Goal: Communication & Community: Answer question/provide support

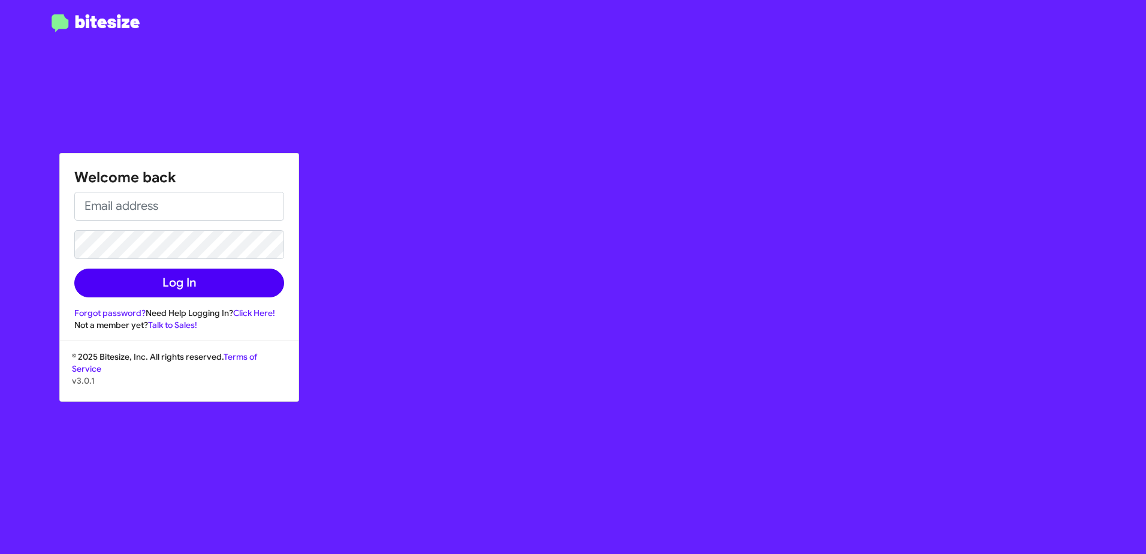
type input "[EMAIL_ADDRESS][DOMAIN_NAME]"
click at [158, 287] on button "Log In" at bounding box center [179, 283] width 210 height 29
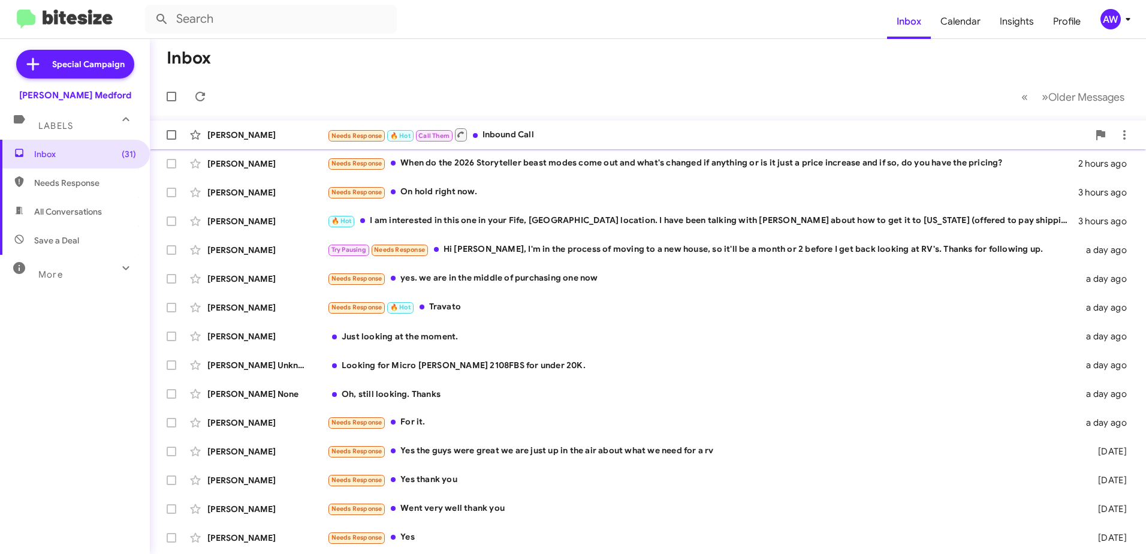
click at [175, 131] on span at bounding box center [172, 135] width 10 height 10
click at [171, 140] on input "checkbox" at bounding box center [171, 140] width 1 height 1
checkbox input "true"
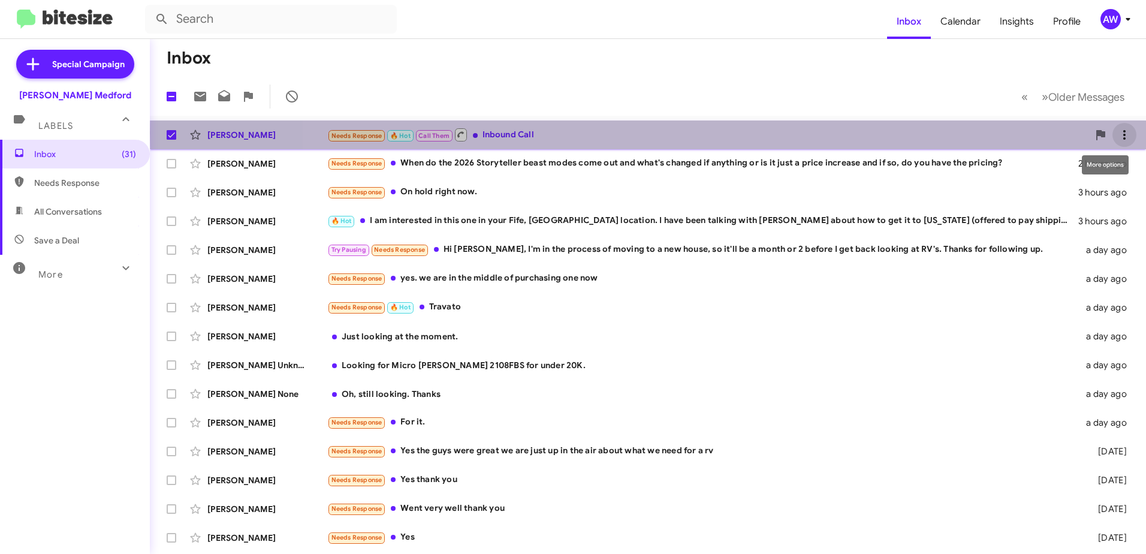
click at [1117, 133] on icon at bounding box center [1124, 135] width 14 height 14
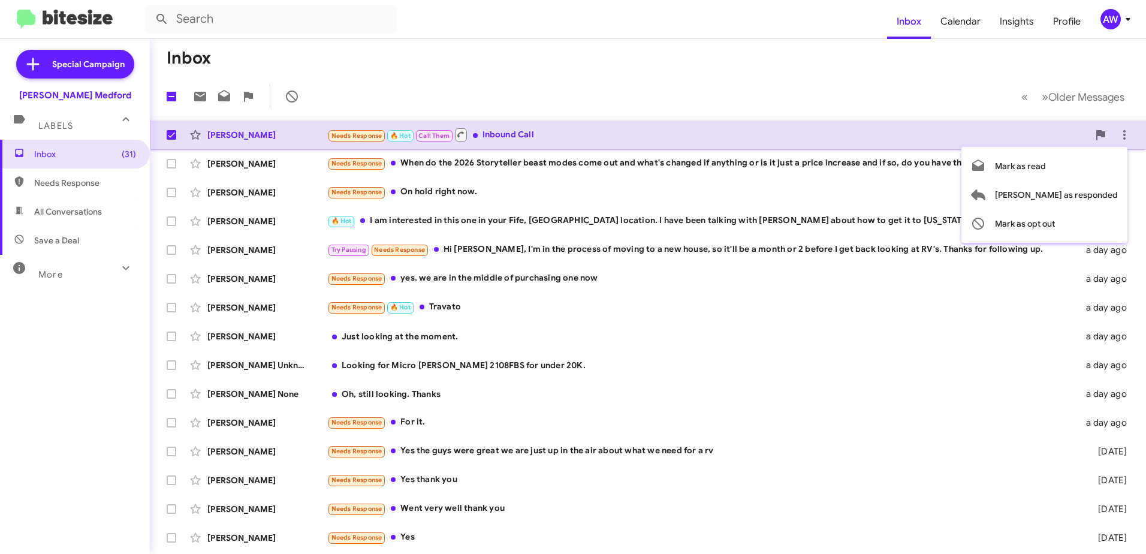
click at [591, 141] on div at bounding box center [573, 277] width 1146 height 554
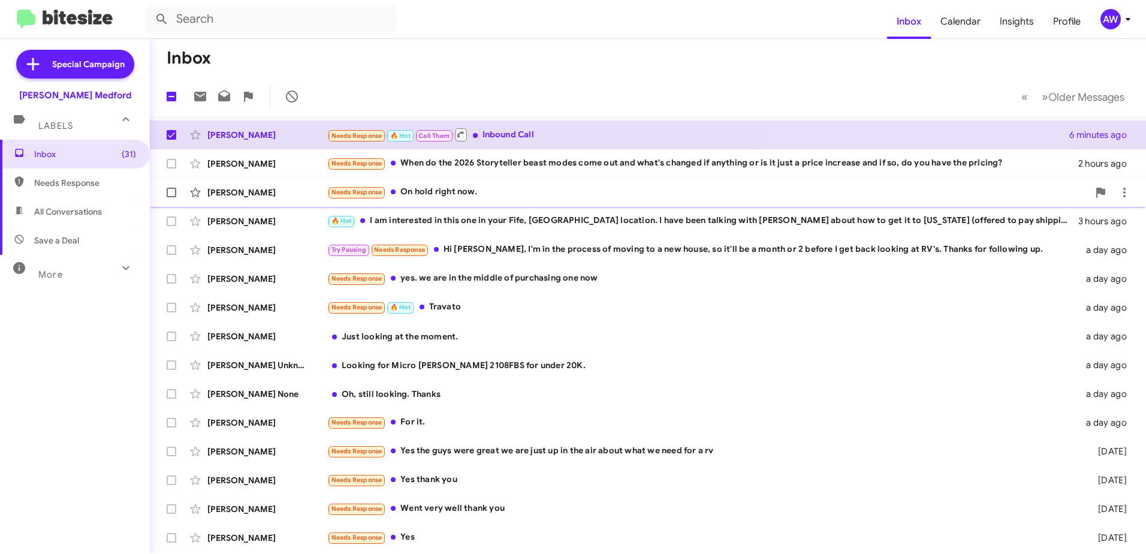
click at [480, 196] on div "Needs Response On hold right now." at bounding box center [707, 192] width 761 height 14
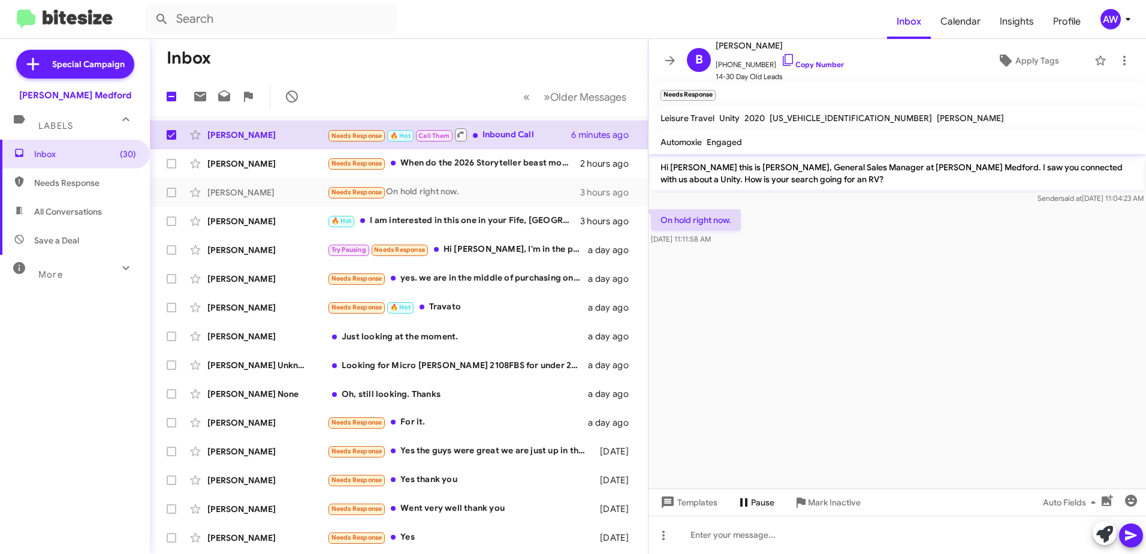
click at [751, 502] on span "Pause" at bounding box center [762, 503] width 23 height 22
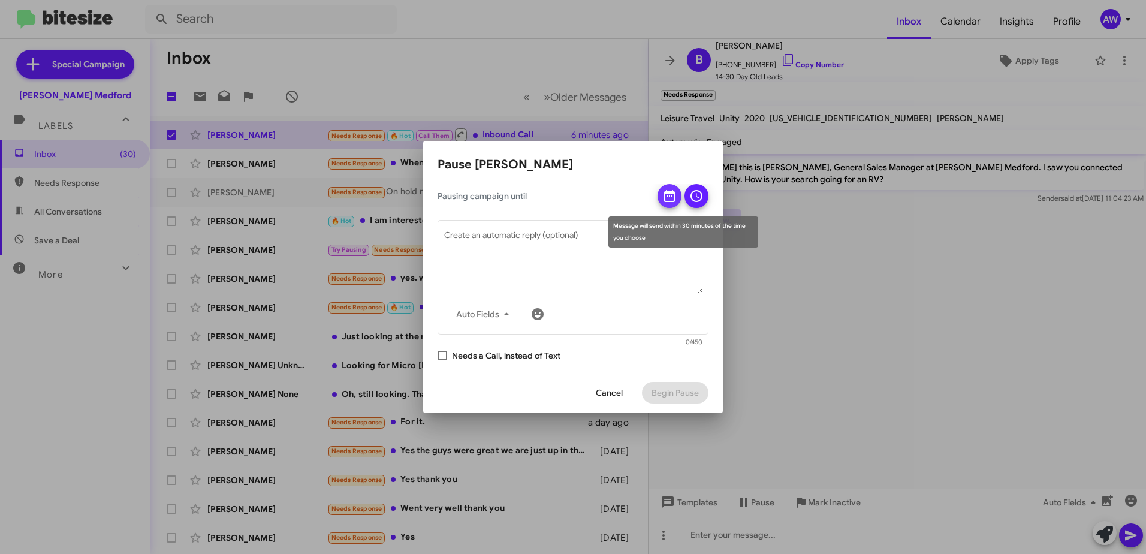
click at [671, 200] on icon at bounding box center [669, 196] width 14 height 14
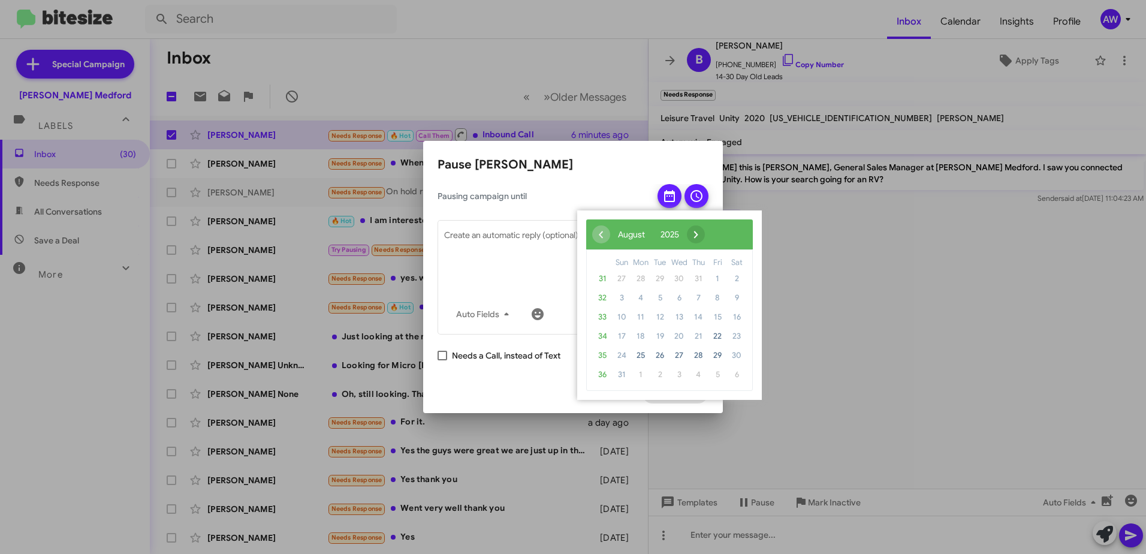
click at [705, 234] on span "›" at bounding box center [696, 234] width 18 height 18
click at [660, 353] on span "30" at bounding box center [659, 355] width 19 height 19
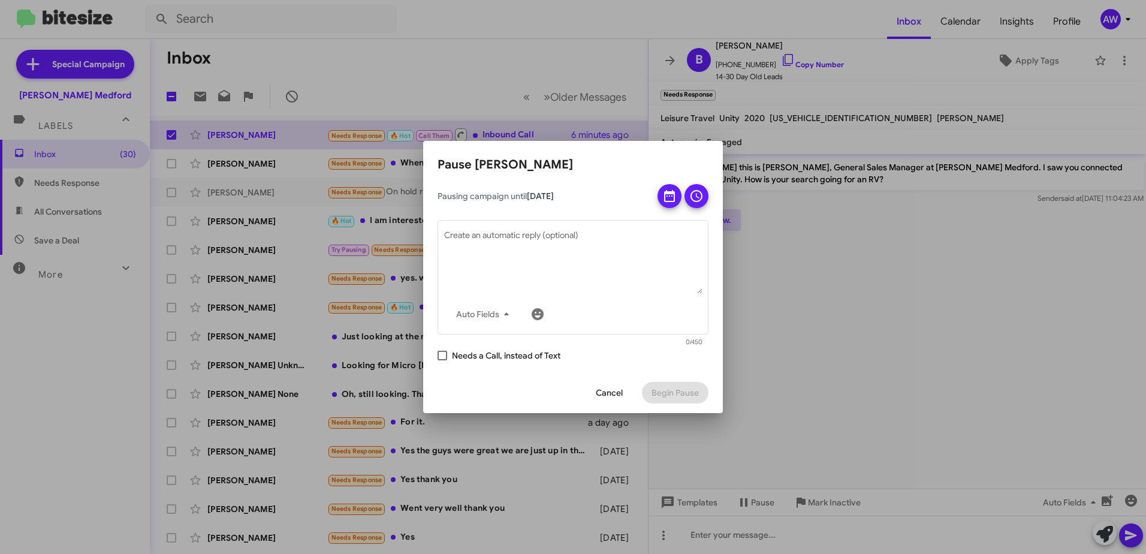
click at [695, 199] on icon at bounding box center [696, 196] width 14 height 14
click at [673, 391] on span "Begin Pause" at bounding box center [675, 393] width 47 height 22
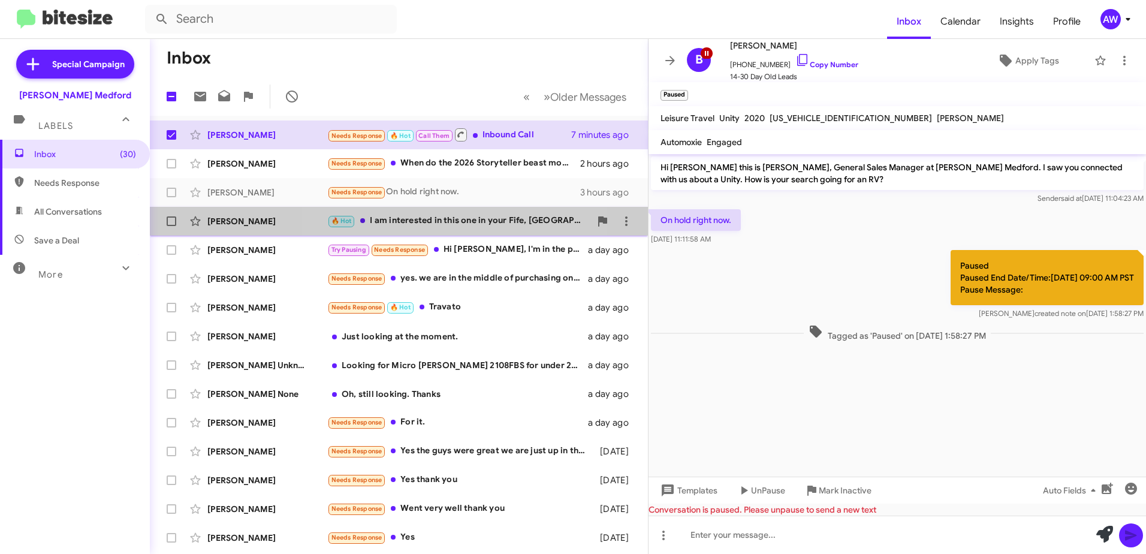
click at [418, 220] on div "🔥 Hot I am interested in this one in your Fife, [GEOGRAPHIC_DATA] location. I h…" at bounding box center [458, 221] width 263 height 14
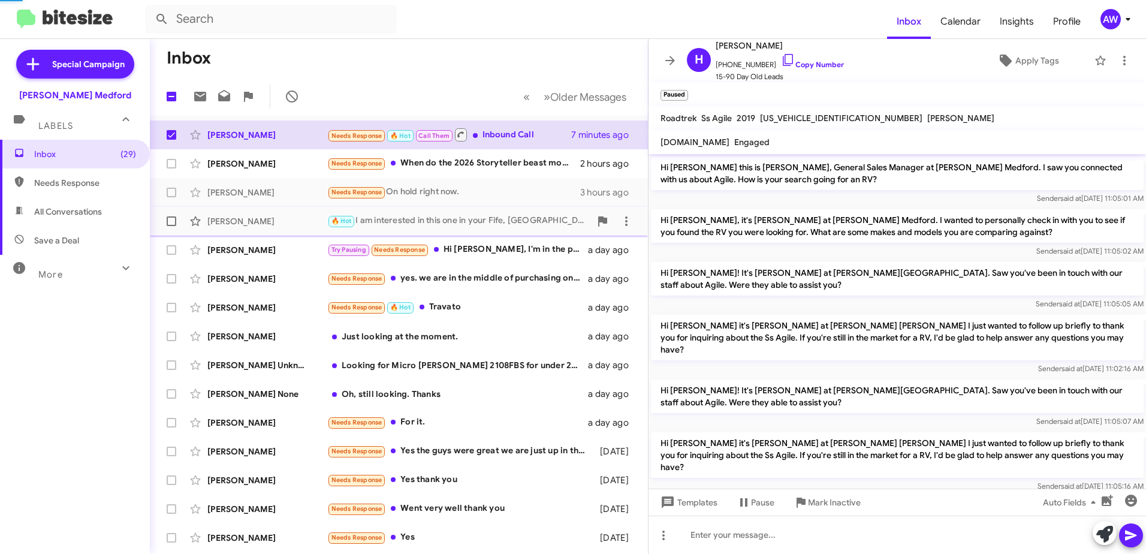
scroll to position [155, 0]
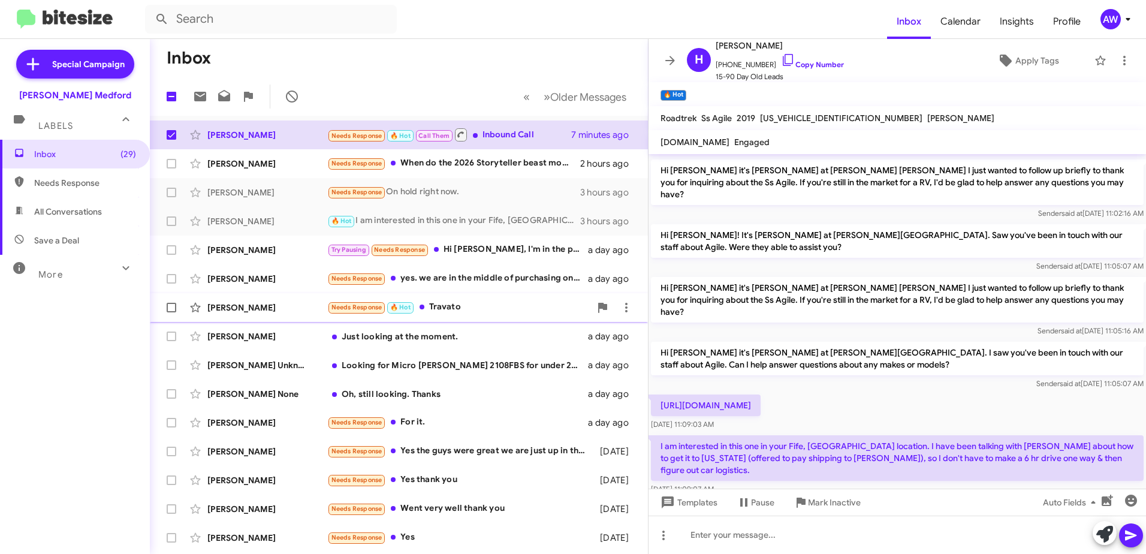
click at [452, 308] on div "Needs Response 🔥 Hot Travato" at bounding box center [458, 307] width 263 height 14
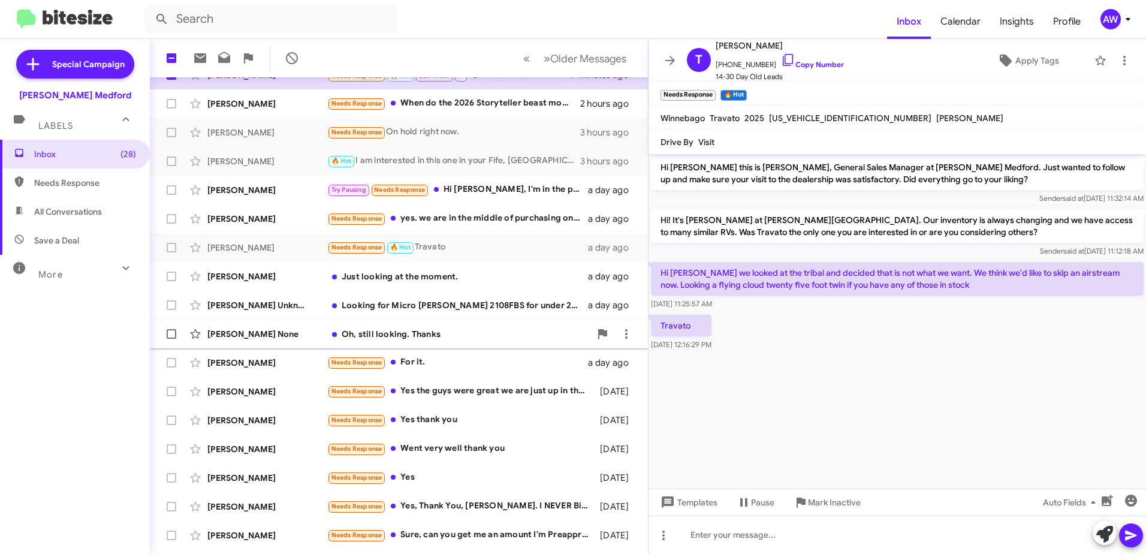
scroll to position [120, 0]
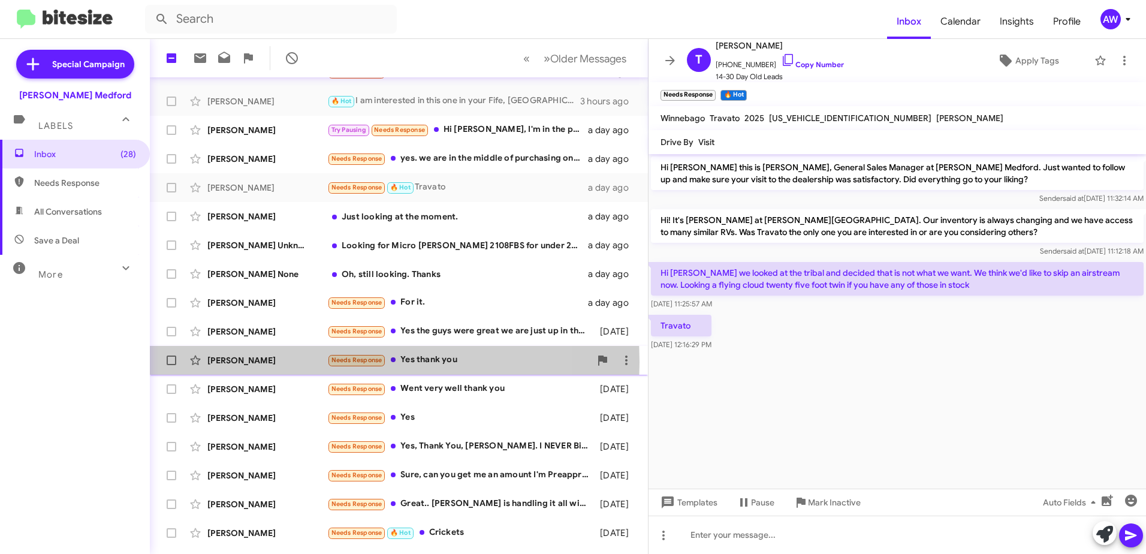
click at [301, 362] on div "[PERSON_NAME]" at bounding box center [267, 360] width 120 height 12
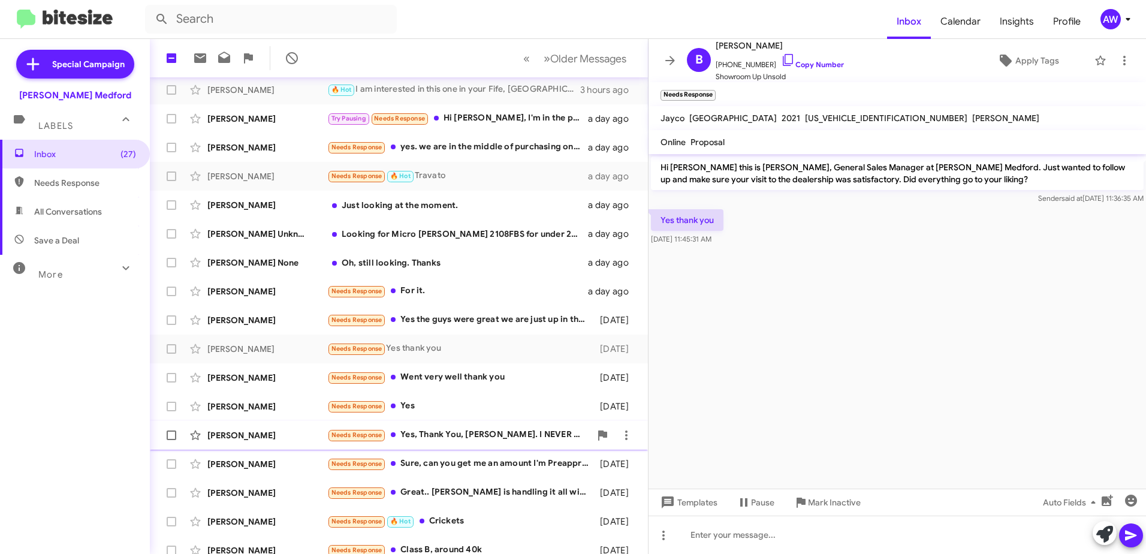
scroll to position [142, 0]
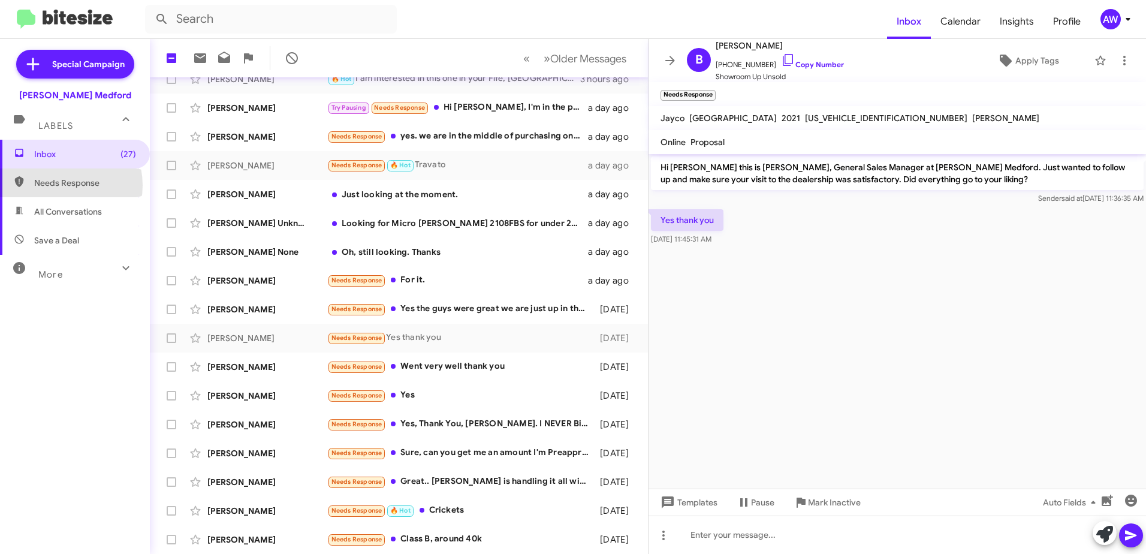
click at [59, 185] on span "Needs Response" at bounding box center [85, 183] width 102 height 12
type input "in:needs-response"
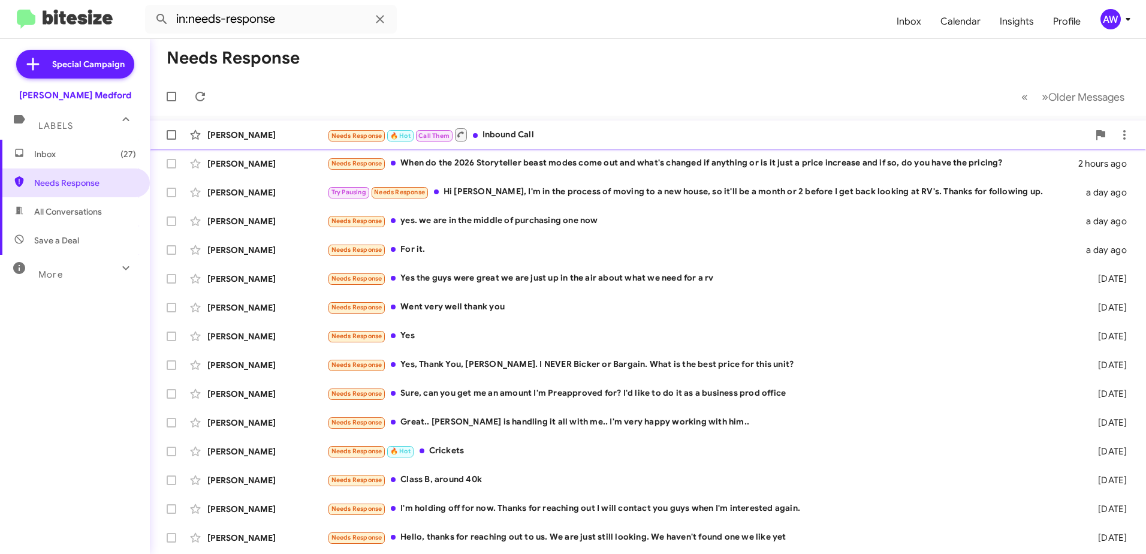
click at [246, 135] on div "[PERSON_NAME]" at bounding box center [267, 135] width 120 height 12
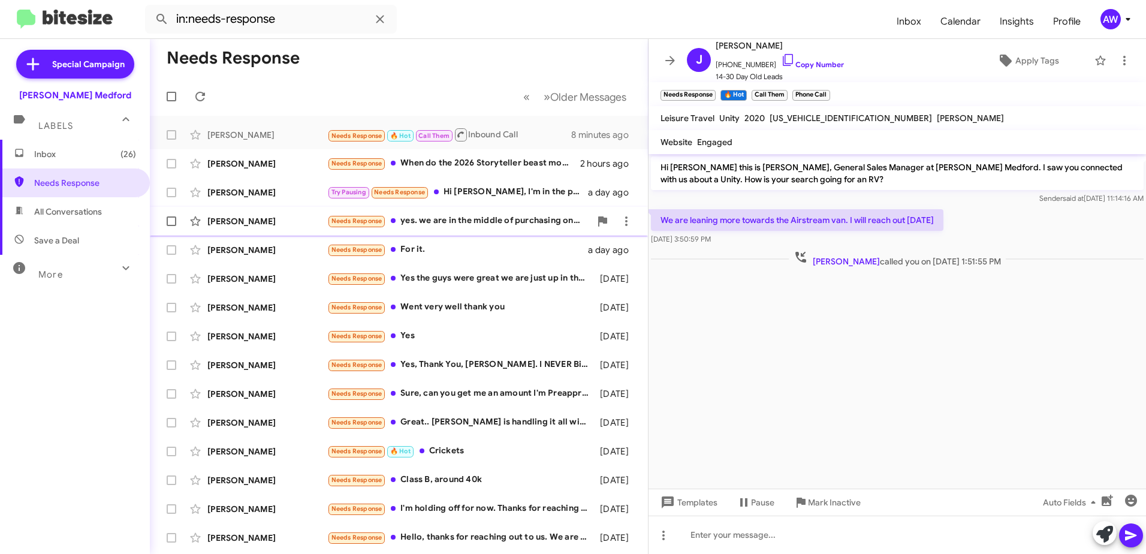
click at [399, 225] on div "Needs Response yes. we are in the middle of purchasing one now" at bounding box center [458, 221] width 263 height 14
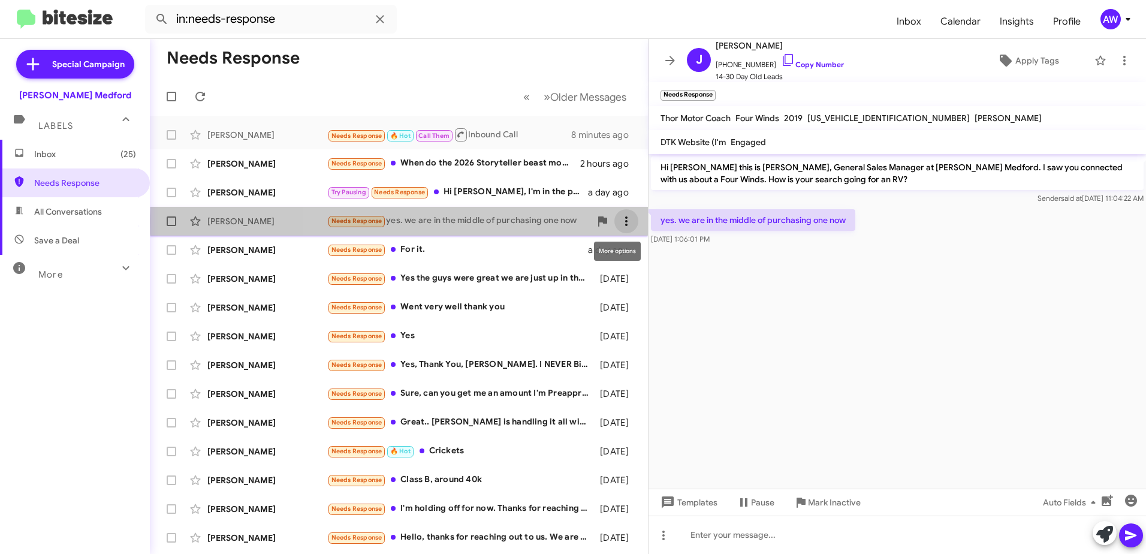
click at [619, 222] on icon at bounding box center [626, 221] width 14 height 14
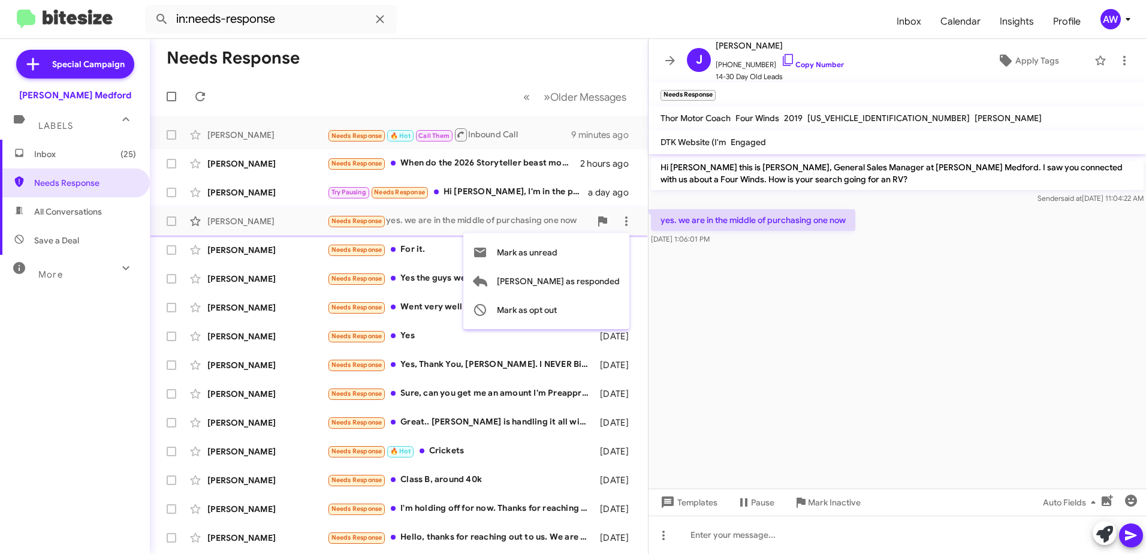
click at [169, 222] on div at bounding box center [573, 277] width 1146 height 554
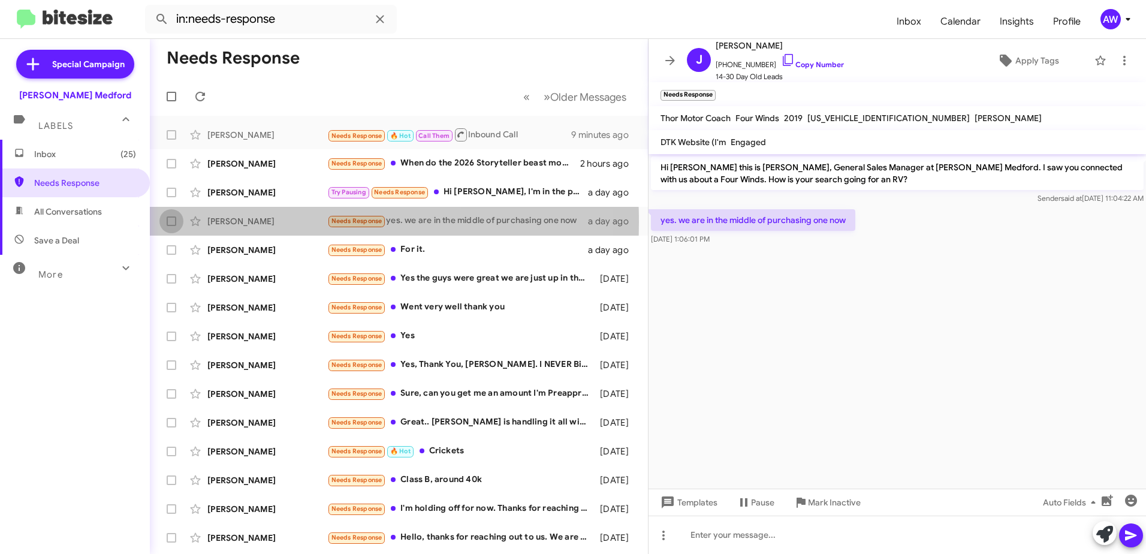
click at [169, 222] on span at bounding box center [172, 221] width 10 height 10
click at [171, 226] on input "checkbox" at bounding box center [171, 226] width 1 height 1
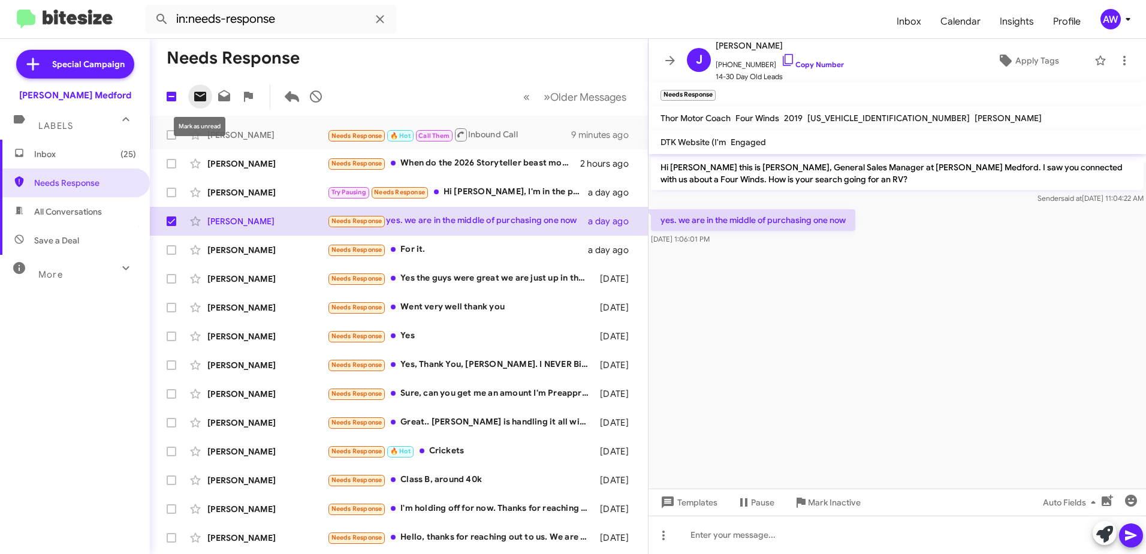
click at [200, 99] on icon at bounding box center [200, 97] width 12 height 10
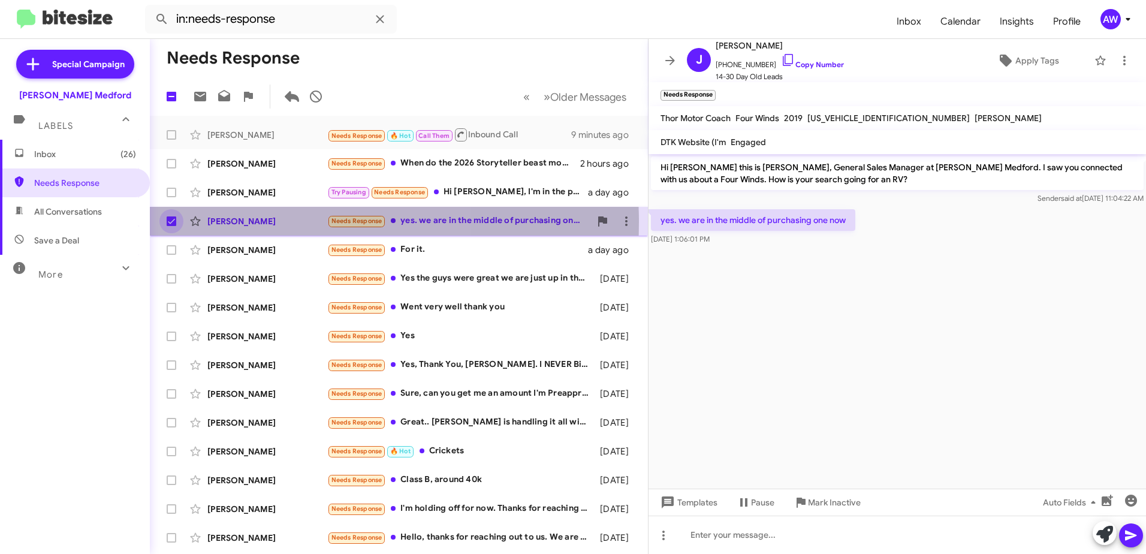
click at [174, 222] on span at bounding box center [172, 221] width 10 height 10
click at [171, 226] on input "checkbox" at bounding box center [171, 226] width 1 height 1
checkbox input "false"
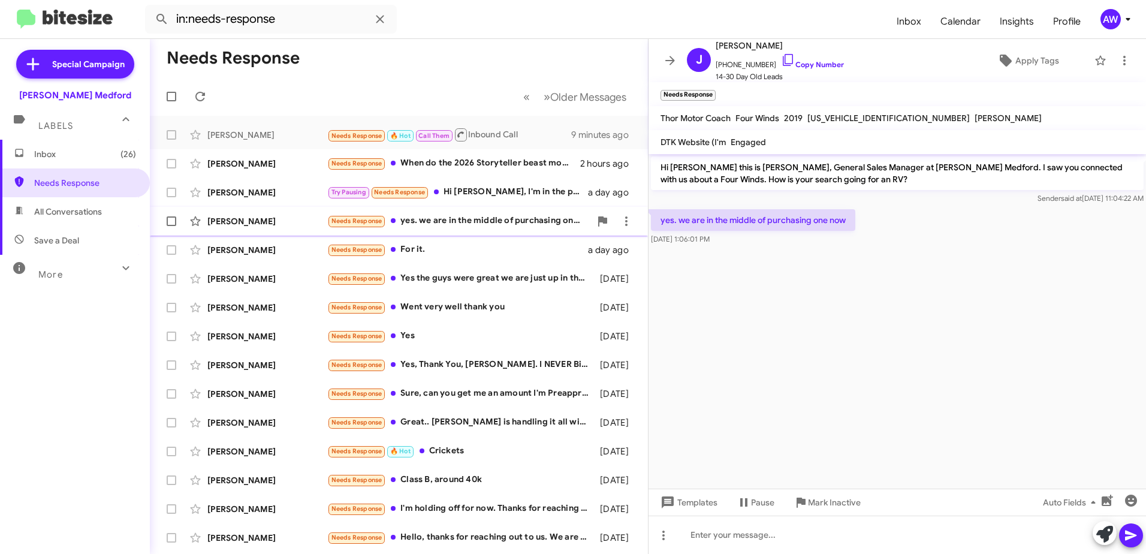
click at [417, 217] on div "Needs Response yes. we are in the middle of purchasing one now" at bounding box center [458, 221] width 263 height 14
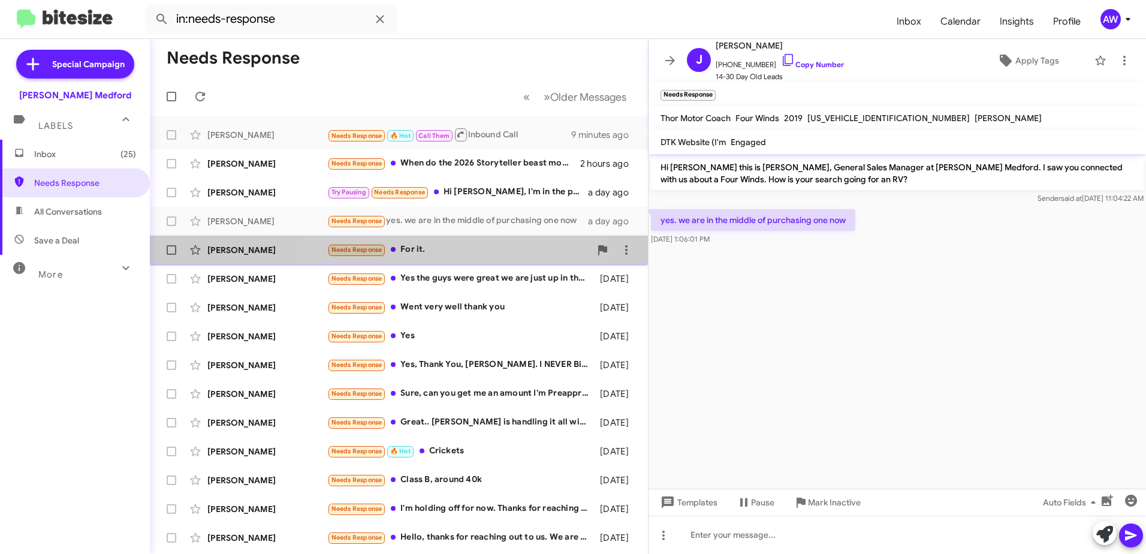
click at [400, 251] on div "Needs Response For it." at bounding box center [458, 250] width 263 height 14
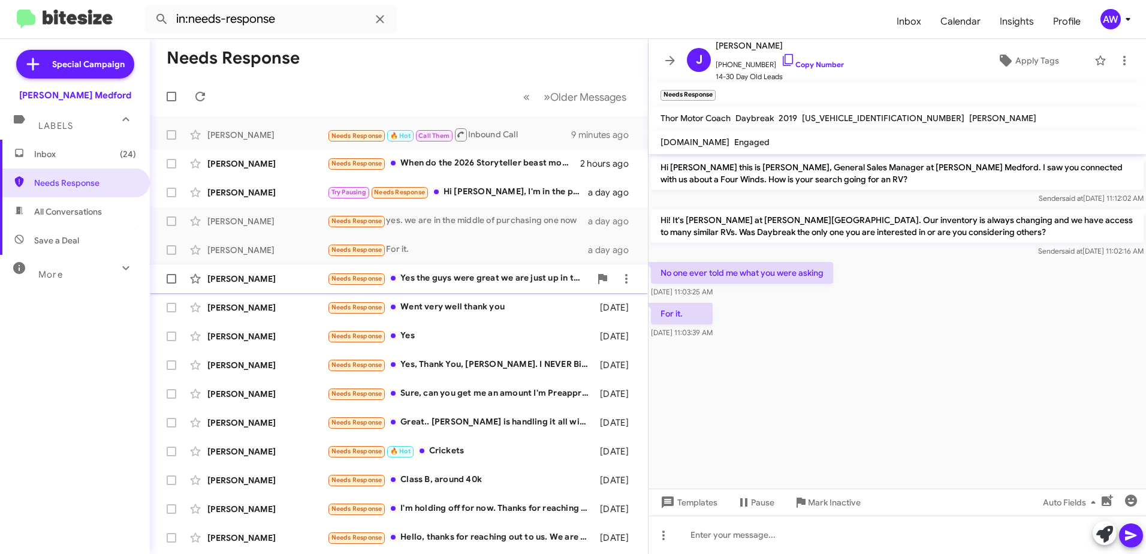
click at [412, 281] on div "Needs Response Yes the guys were great we are just up in the air about what we …" at bounding box center [458, 279] width 263 height 14
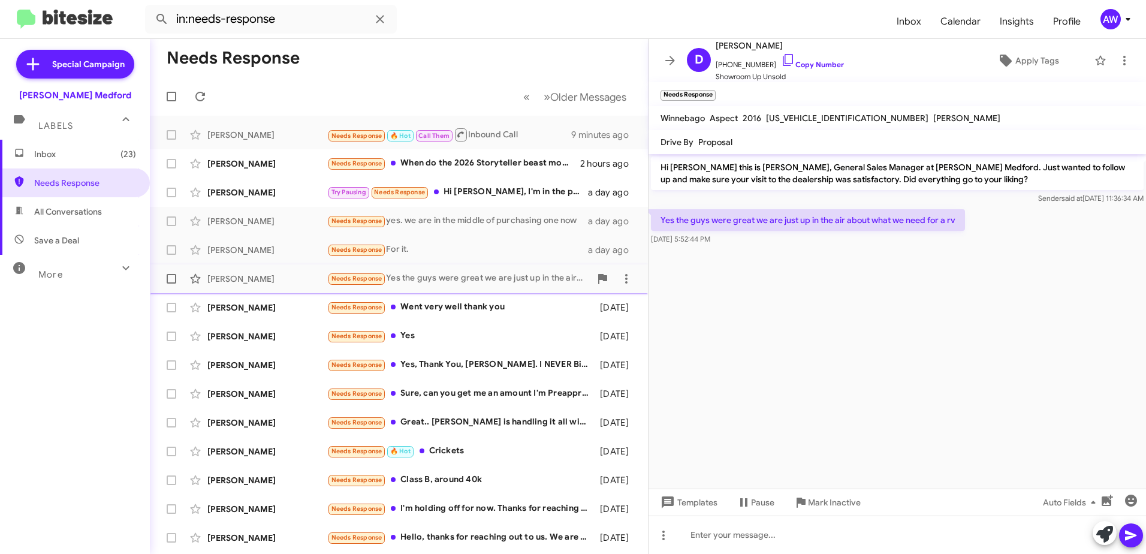
click at [380, 279] on span "Needs Response" at bounding box center [356, 279] width 51 height 8
click at [716, 89] on span "×" at bounding box center [714, 89] width 10 height 14
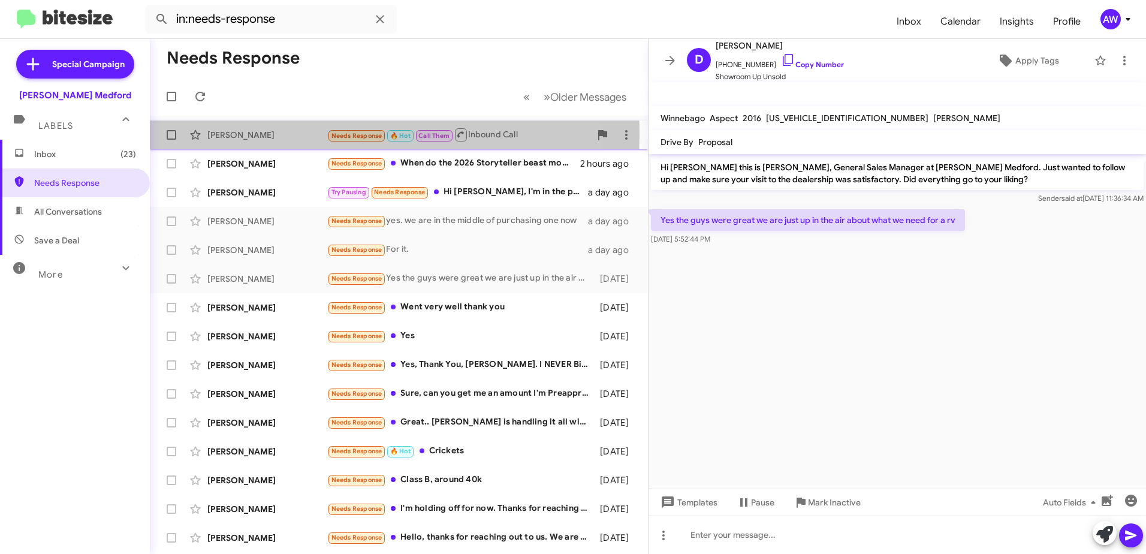
click at [317, 134] on div "[PERSON_NAME]" at bounding box center [267, 135] width 120 height 12
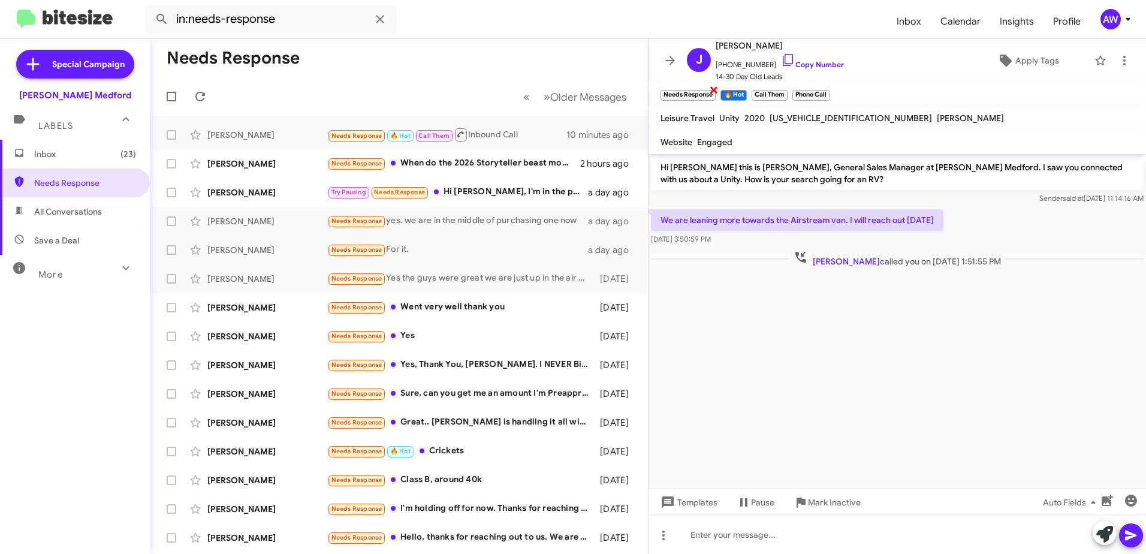
click at [716, 91] on span "×" at bounding box center [714, 89] width 10 height 14
click at [726, 91] on span "×" at bounding box center [726, 89] width 10 height 14
click at [726, 91] on span "×" at bounding box center [725, 89] width 7 height 14
click at [261, 191] on div "[PERSON_NAME]" at bounding box center [267, 192] width 120 height 12
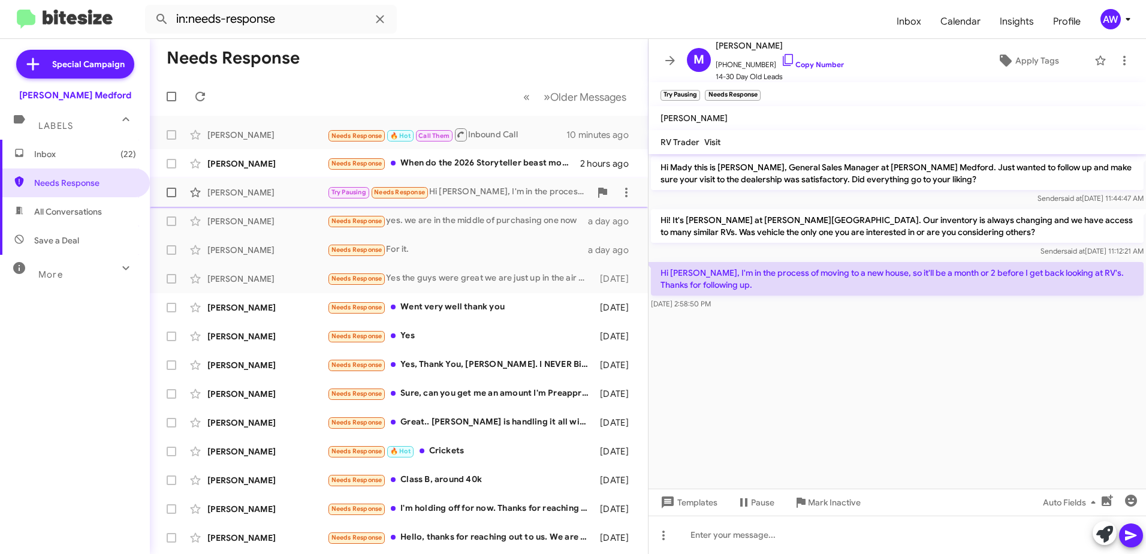
click at [269, 191] on div "[PERSON_NAME]" at bounding box center [267, 192] width 120 height 12
click at [761, 90] on span "×" at bounding box center [759, 89] width 10 height 14
click at [752, 508] on span "Pause" at bounding box center [762, 503] width 23 height 22
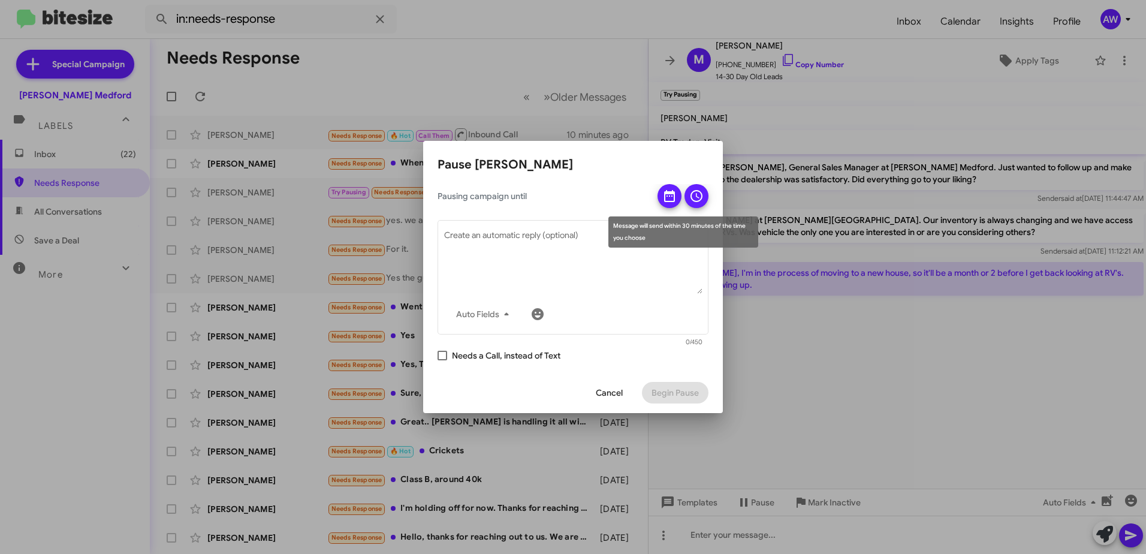
click at [675, 201] on icon at bounding box center [669, 196] width 11 height 12
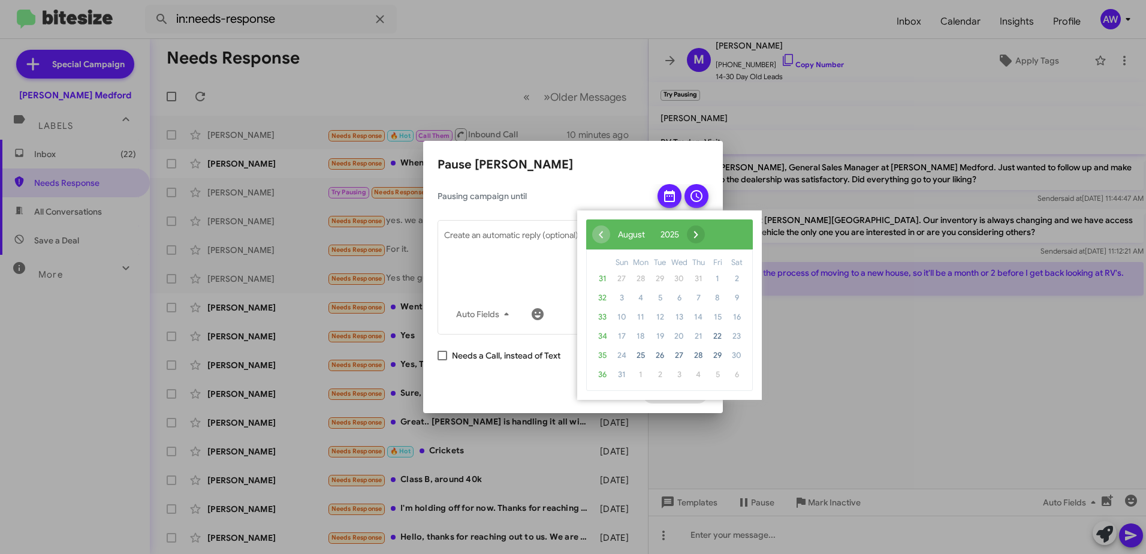
click at [705, 243] on span "›" at bounding box center [696, 234] width 18 height 18
click at [720, 243] on span "›" at bounding box center [711, 234] width 18 height 18
click at [716, 359] on span "31" at bounding box center [717, 355] width 19 height 19
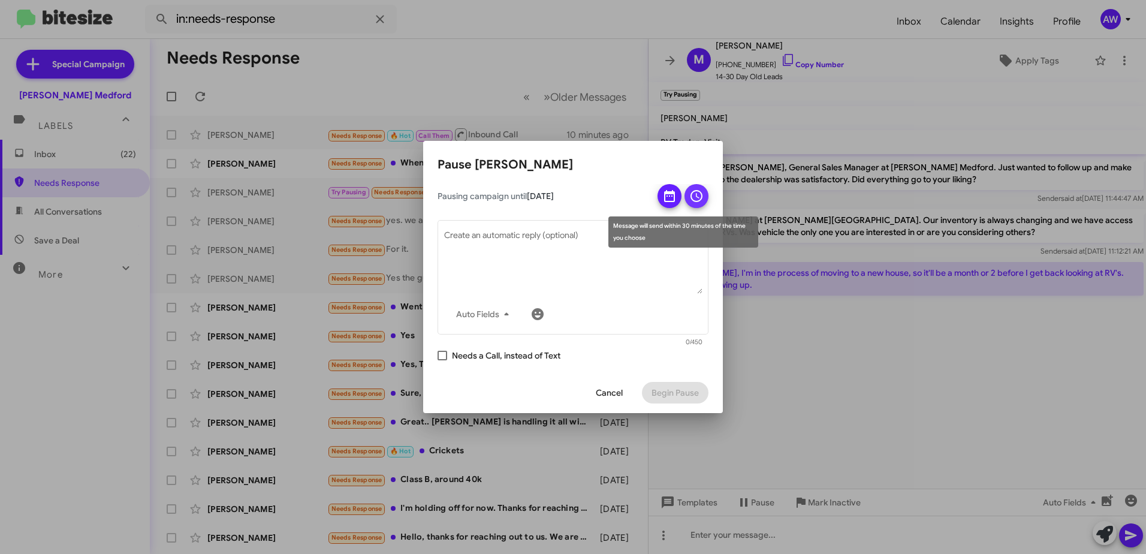
click at [700, 197] on icon at bounding box center [696, 196] width 14 height 14
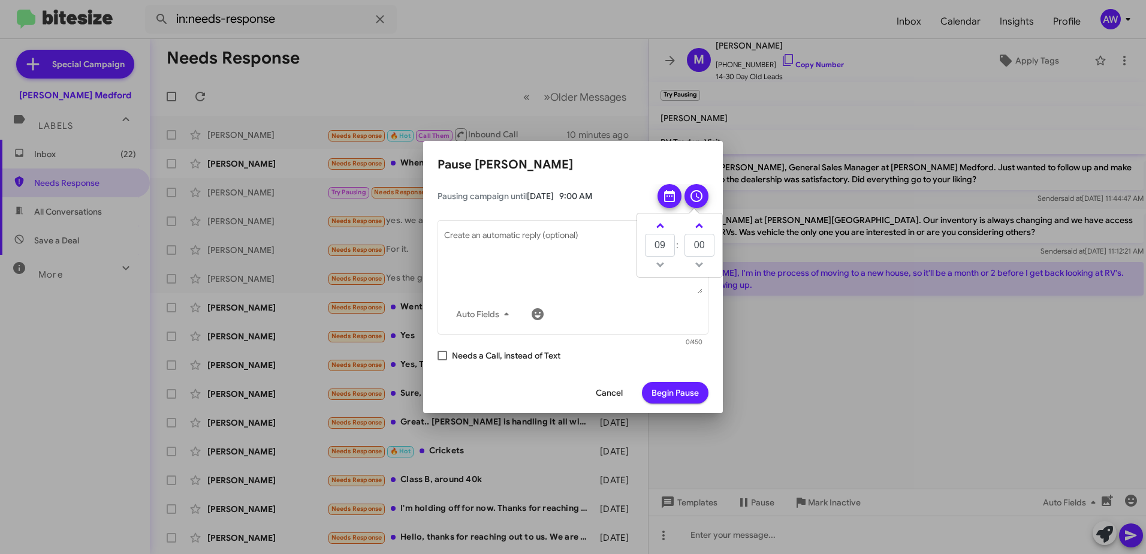
click at [675, 391] on span "Begin Pause" at bounding box center [675, 393] width 47 height 22
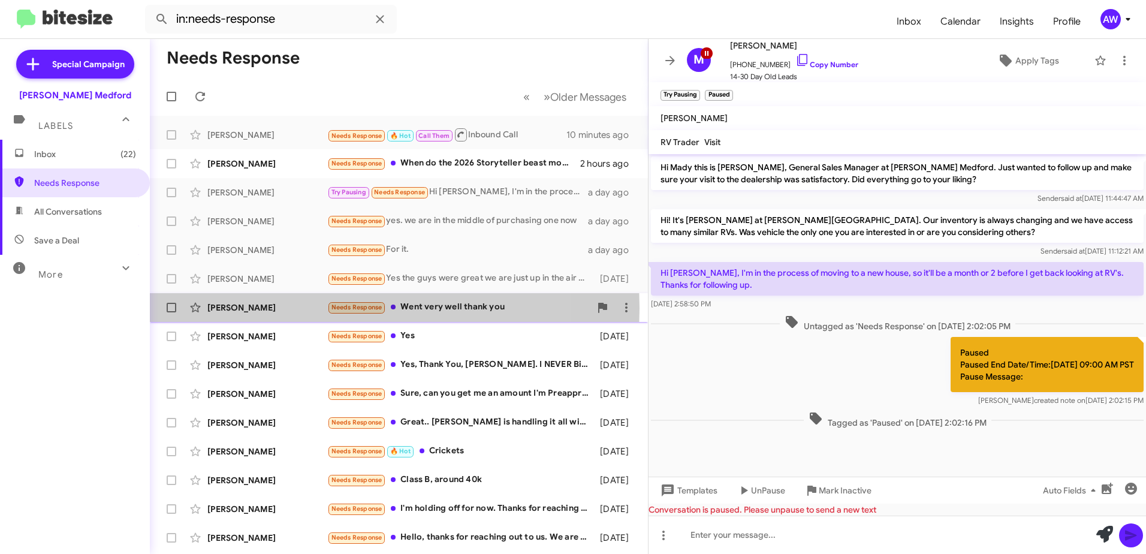
click at [300, 308] on div "[PERSON_NAME]" at bounding box center [267, 308] width 120 height 12
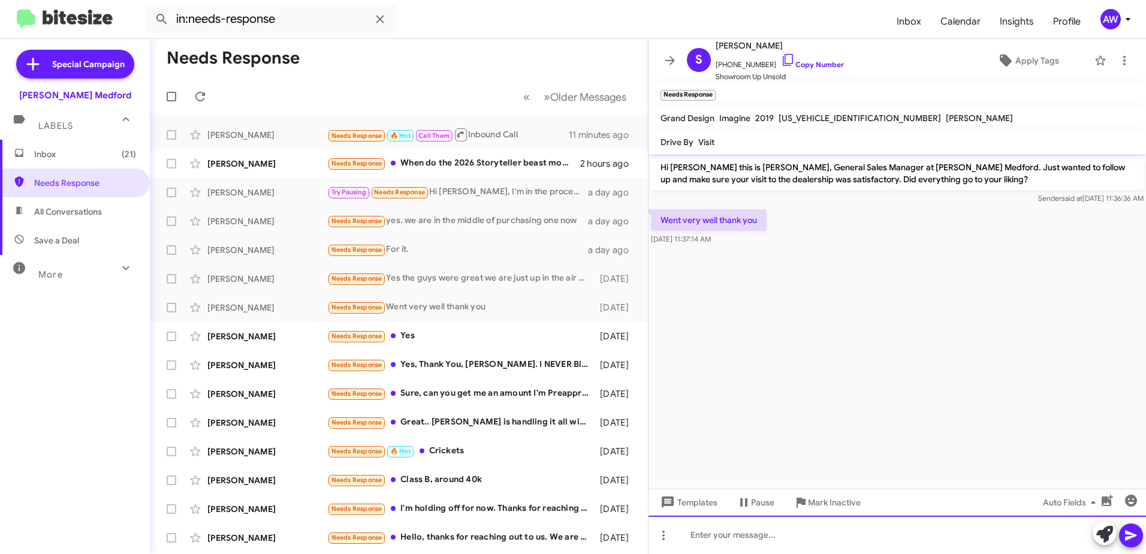
click at [711, 534] on div at bounding box center [898, 535] width 498 height 38
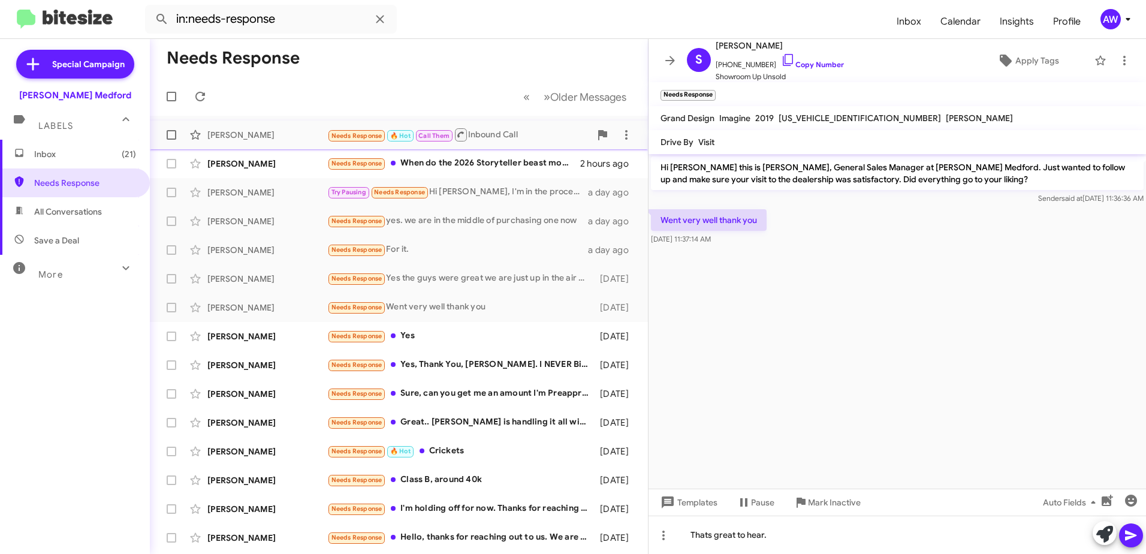
click at [219, 142] on div "[PERSON_NAME] Needs Response 🔥 Hot Call Them Inbound Call 13 minutes ago" at bounding box center [398, 135] width 479 height 24
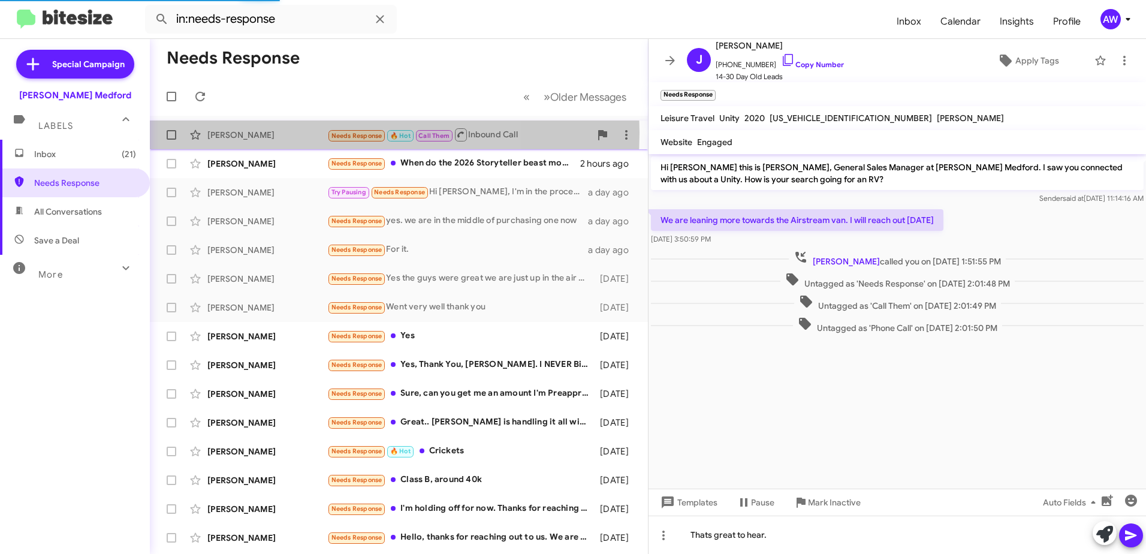
click at [276, 132] on div "[PERSON_NAME]" at bounding box center [267, 135] width 120 height 12
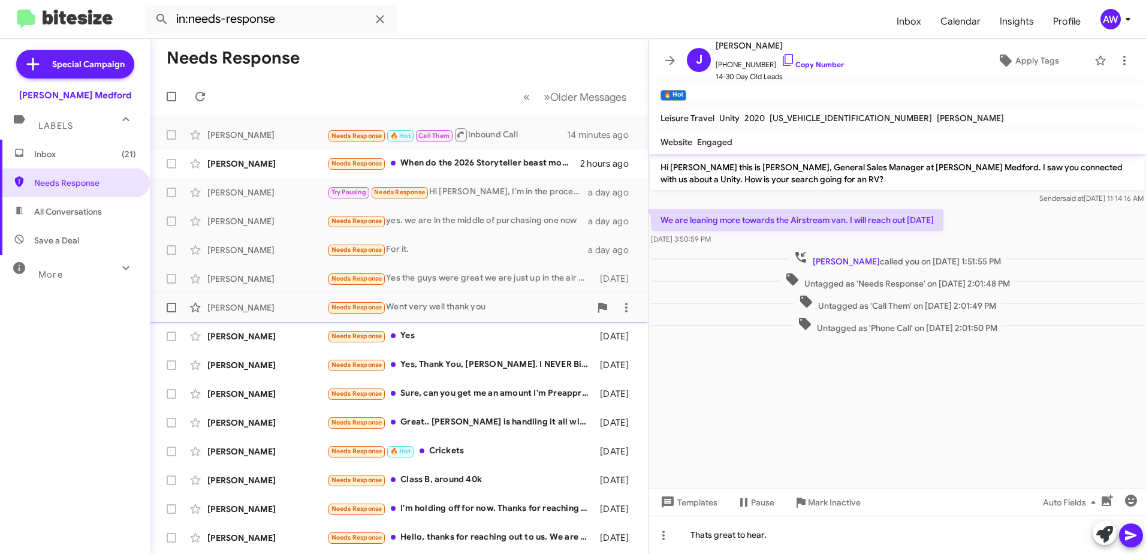
click at [251, 304] on div "[PERSON_NAME]" at bounding box center [267, 308] width 120 height 12
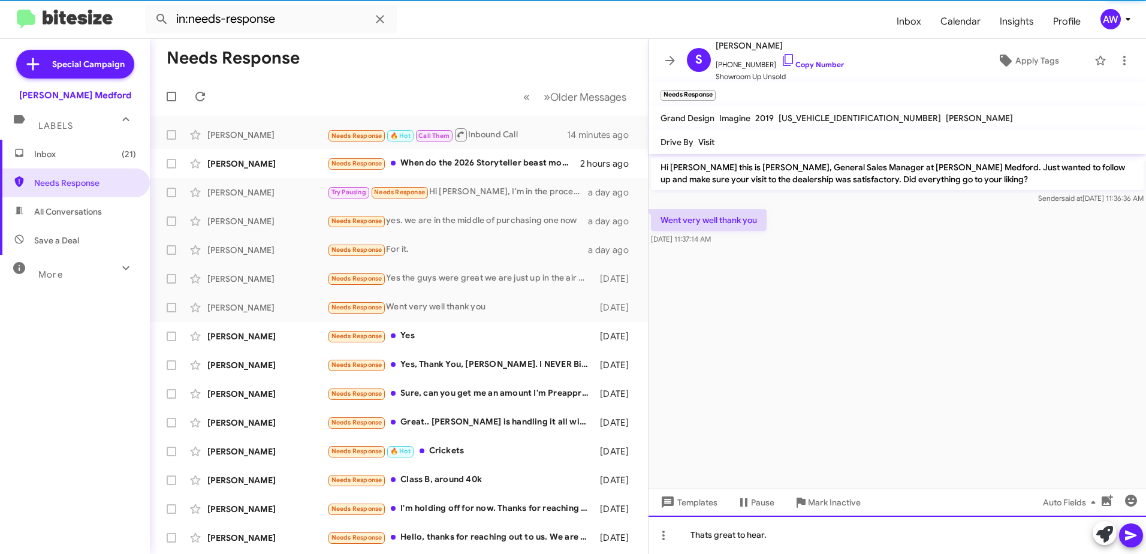
click at [779, 529] on div "Thats great to hear." at bounding box center [898, 535] width 498 height 38
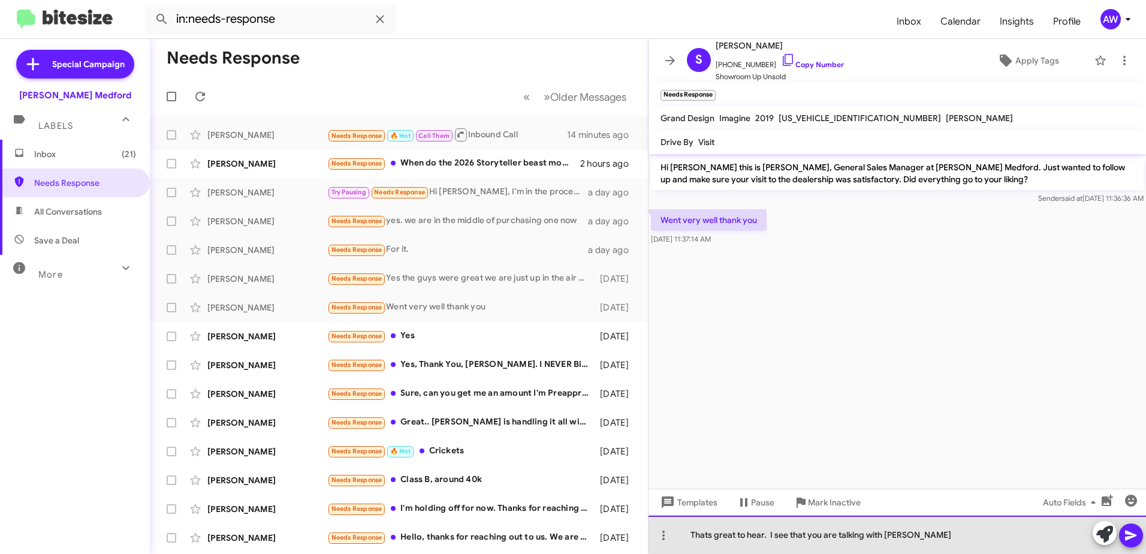
drag, startPoint x: 924, startPoint y: 532, endPoint x: 679, endPoint y: 541, distance: 245.3
click at [681, 541] on div "Thats great to hear. I see that you are talking with [PERSON_NAME]" at bounding box center [898, 535] width 498 height 38
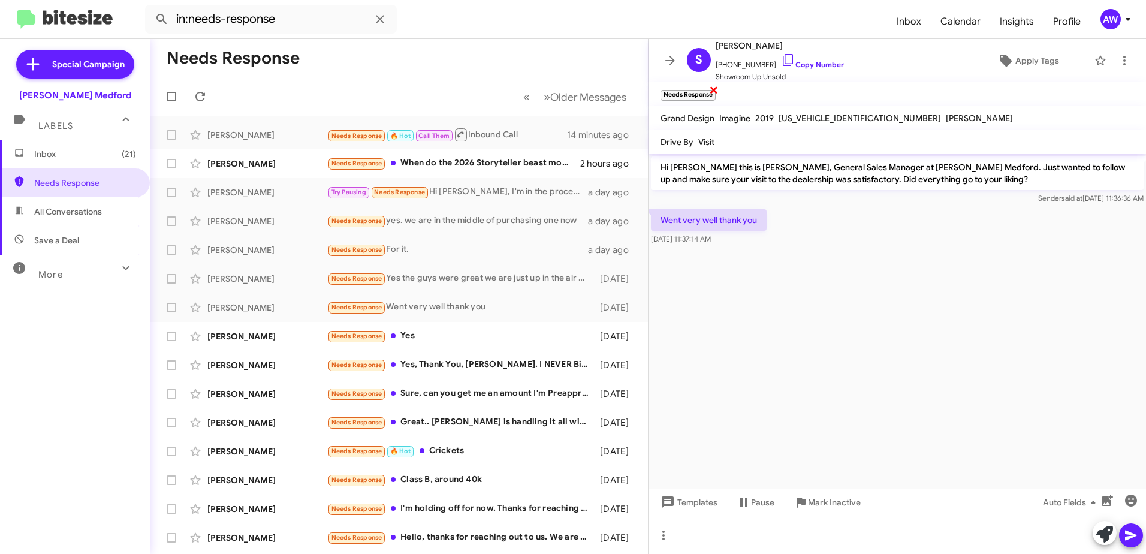
click at [715, 91] on span "×" at bounding box center [714, 89] width 10 height 14
click at [402, 346] on div "[PERSON_NAME] Needs Response Yes [DATE]" at bounding box center [398, 336] width 479 height 24
click at [433, 364] on div "Needs Response Yes, Thank You, [PERSON_NAME]. I NEVER Bicker or Bargain. What i…" at bounding box center [458, 365] width 263 height 14
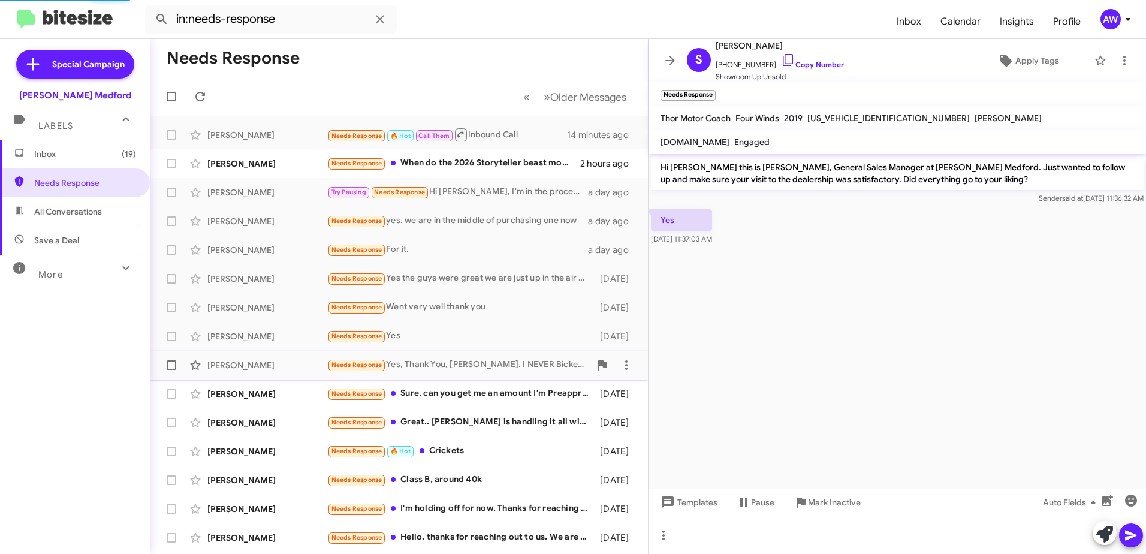
scroll to position [155, 0]
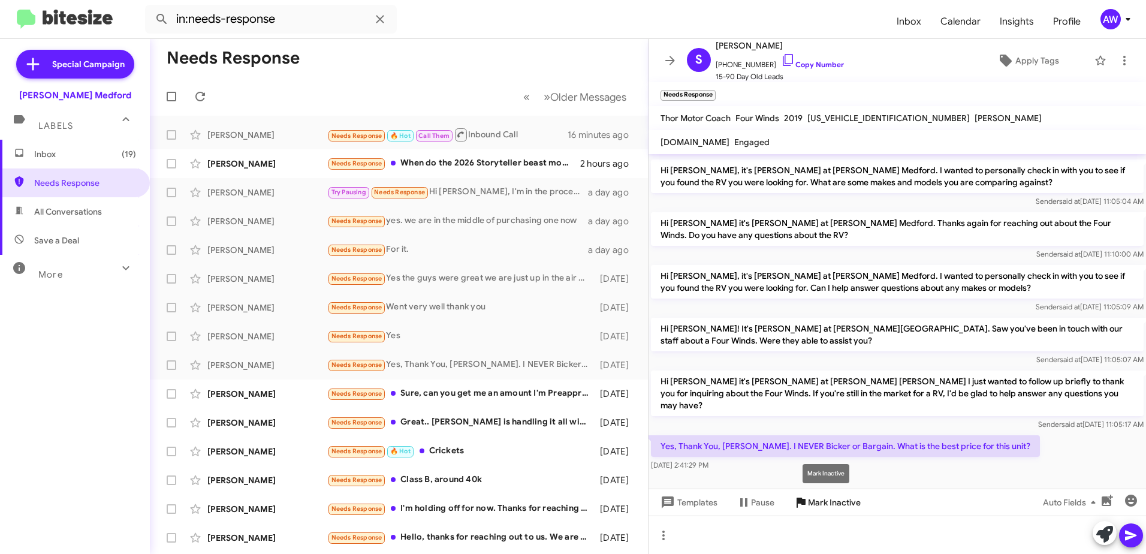
click at [825, 505] on span "Mark Inactive" at bounding box center [834, 503] width 53 height 22
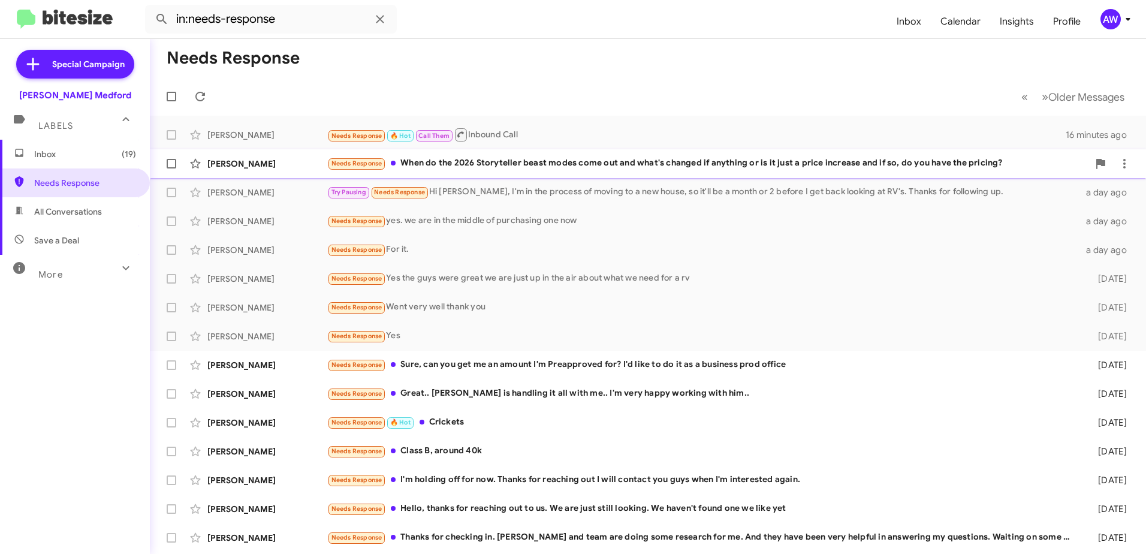
click at [248, 165] on div "[PERSON_NAME]" at bounding box center [267, 164] width 120 height 12
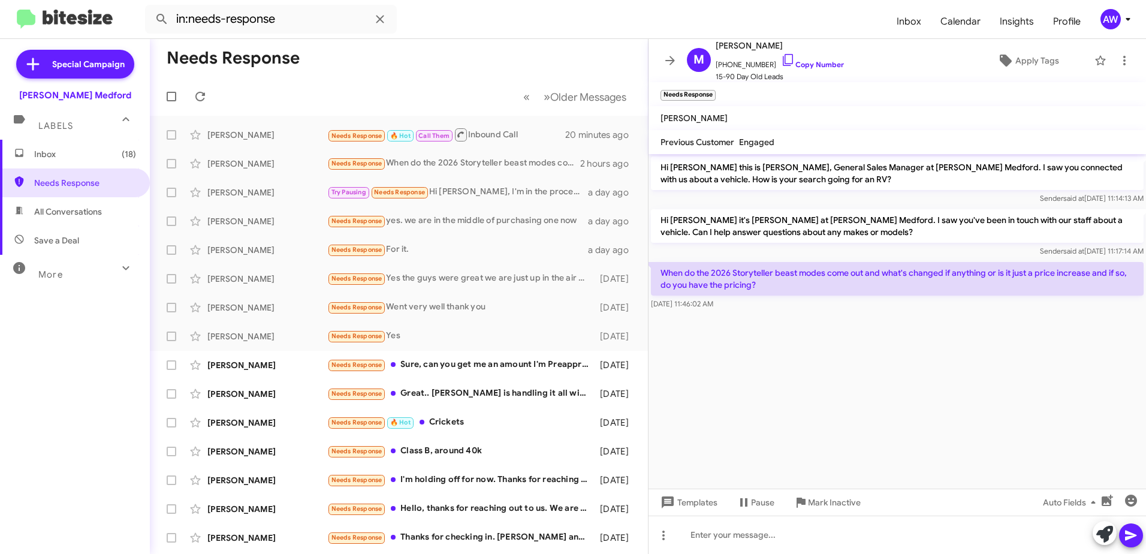
drag, startPoint x: 662, startPoint y: 268, endPoint x: 757, endPoint y: 282, distance: 96.3
click at [757, 282] on p "When do the 2026 Storyteller beast modes come out and what's changed if anythin…" at bounding box center [897, 279] width 493 height 34
copy p "When do the 2026 Storyteller beast modes come out and what's changed if anythin…"
click at [718, 343] on cdk-virtual-scroll-viewport "Hi [PERSON_NAME] this is [PERSON_NAME], General Sales Manager at [PERSON_NAME] …" at bounding box center [898, 321] width 498 height 334
click at [248, 422] on div "[PERSON_NAME]" at bounding box center [267, 423] width 120 height 12
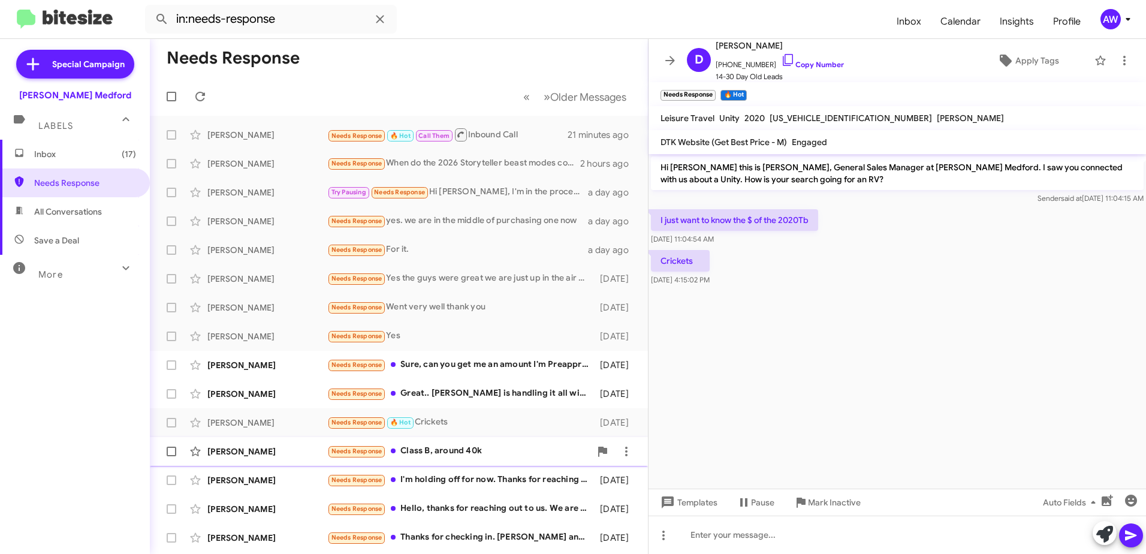
click at [380, 453] on span "Needs Response" at bounding box center [356, 451] width 51 height 8
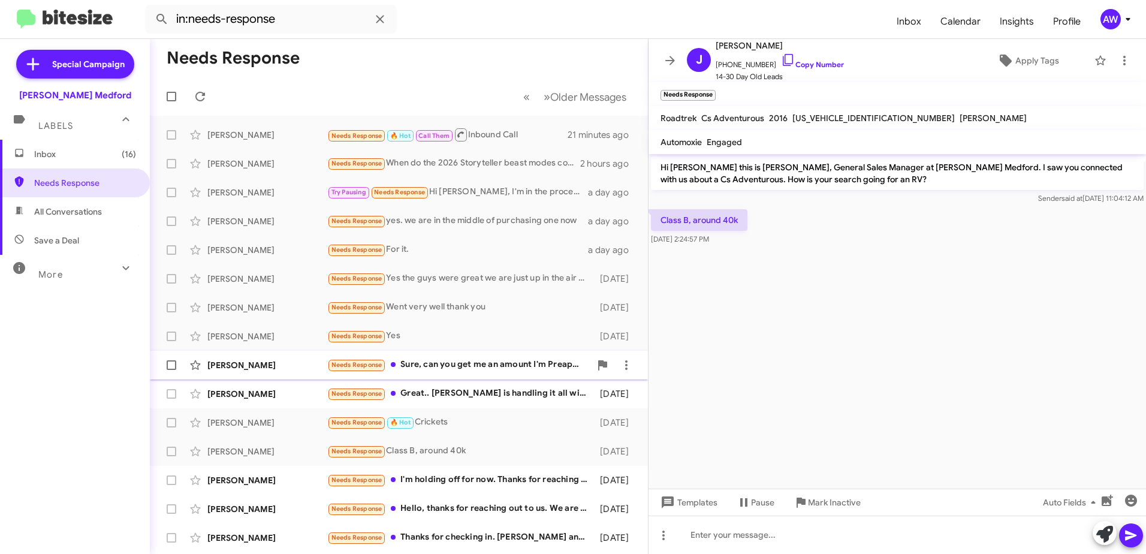
click at [406, 369] on div "Needs Response Sure, can you get me an amount I'm Preapproved for? I'd like to …" at bounding box center [458, 365] width 263 height 14
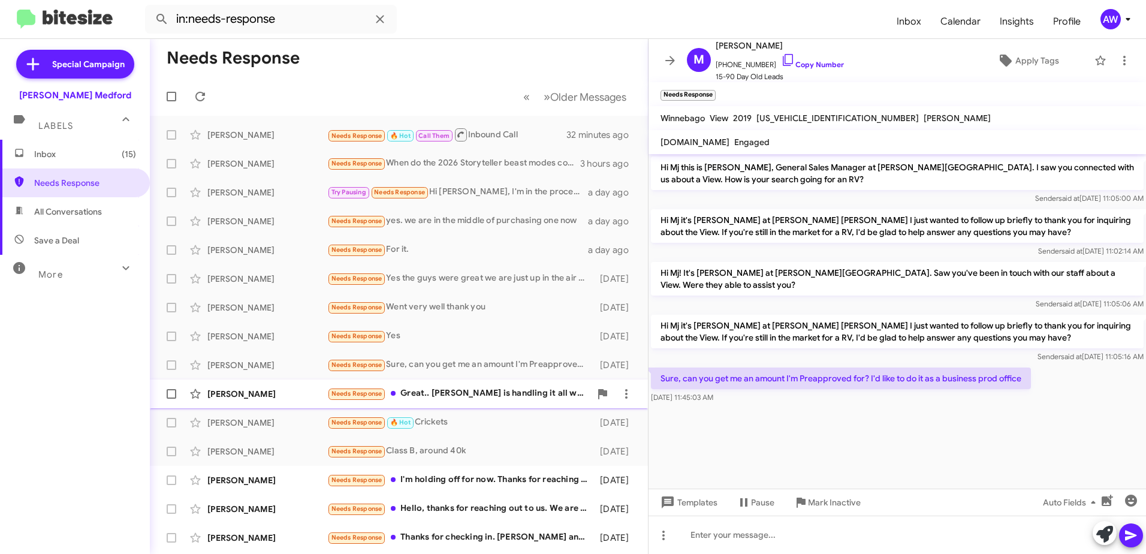
click at [476, 389] on div "Needs Response Great.. [PERSON_NAME] is handling it all with me.. I'm very happ…" at bounding box center [458, 394] width 263 height 14
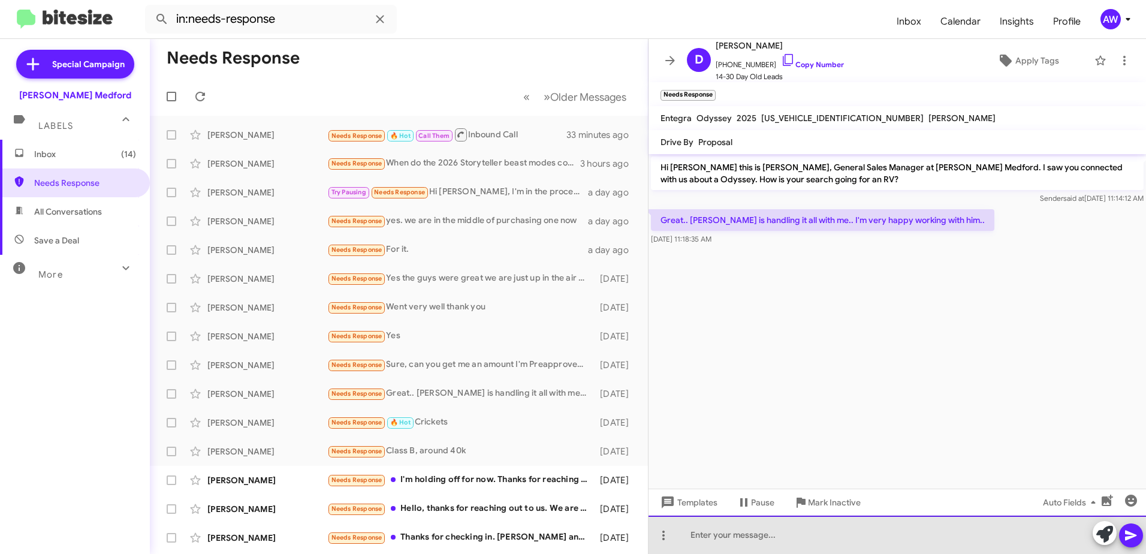
click at [715, 533] on div at bounding box center [898, 535] width 498 height 38
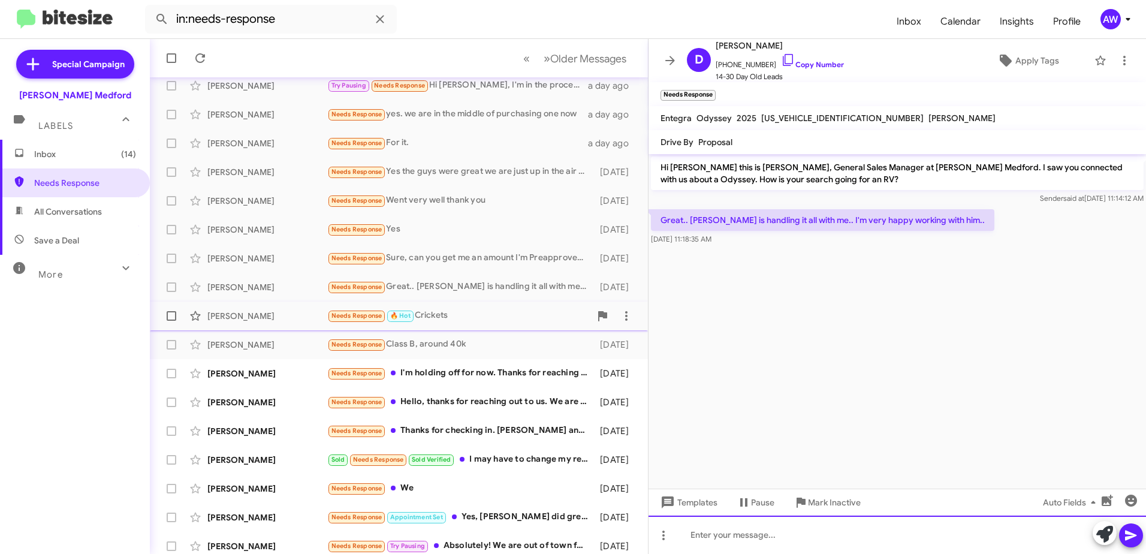
scroll to position [113, 0]
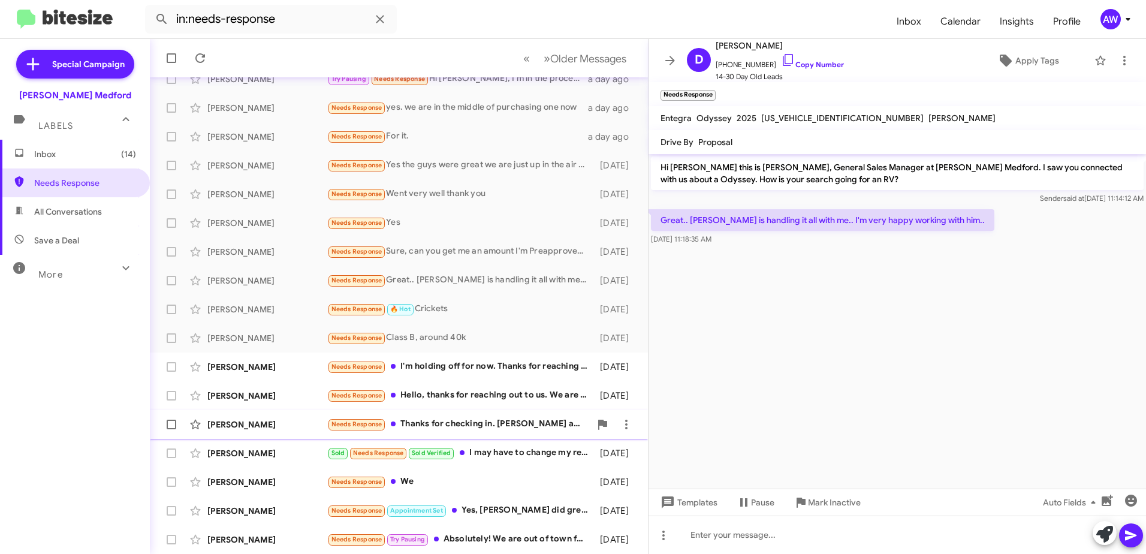
click at [441, 426] on div "Needs Response Thanks for checking in. [PERSON_NAME] and team are doing some re…" at bounding box center [458, 424] width 263 height 14
